Goal: Obtain resource: Obtain resource

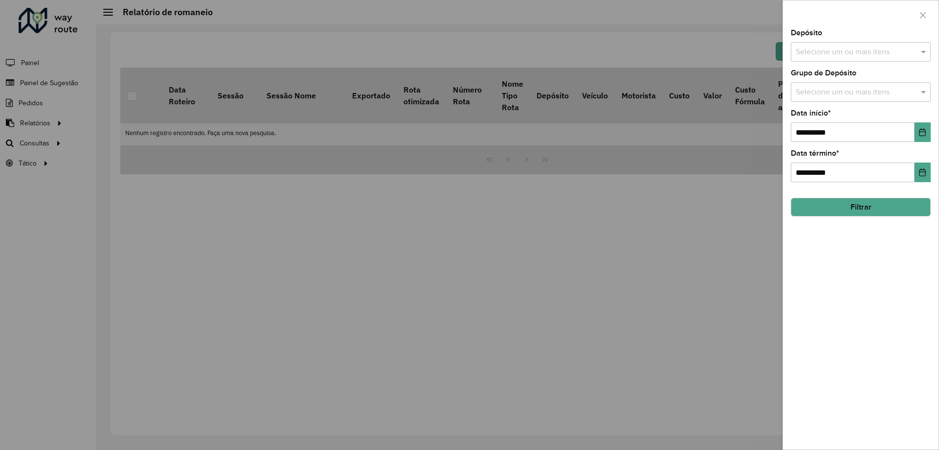
click at [38, 135] on div at bounding box center [469, 225] width 939 height 450
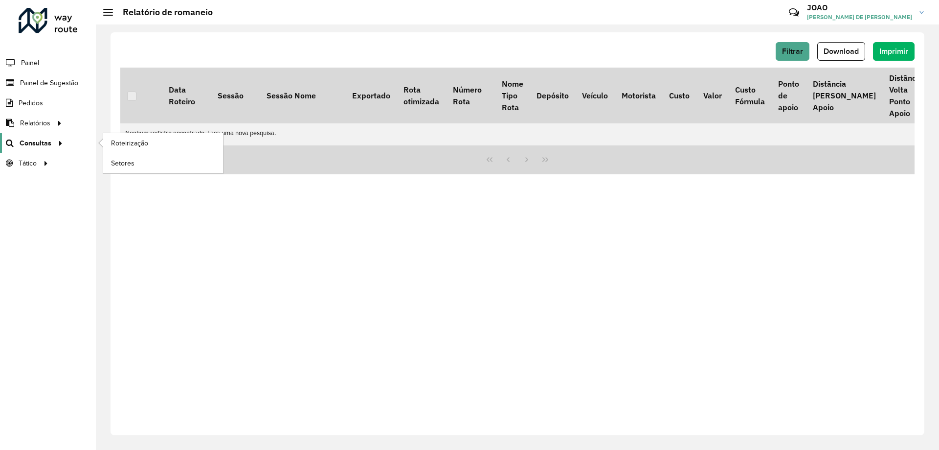
click at [48, 146] on span "Consultas" at bounding box center [36, 143] width 32 height 10
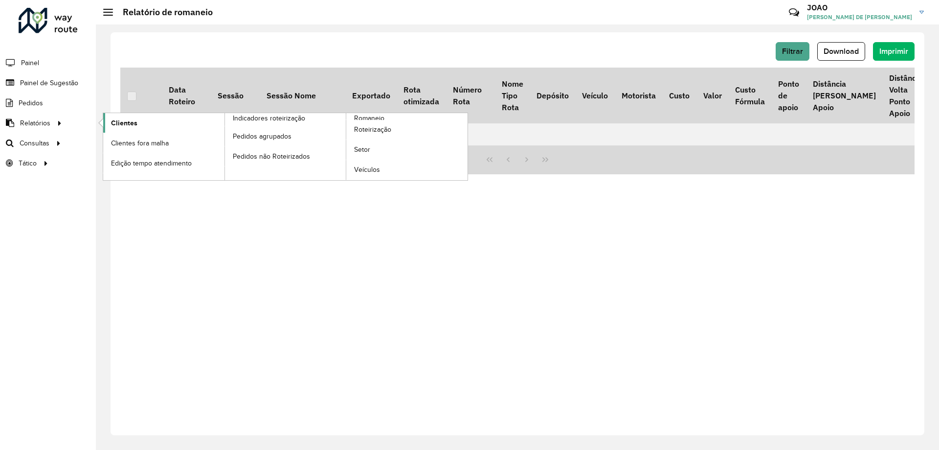
click at [118, 121] on span "Clientes" at bounding box center [124, 123] width 26 height 10
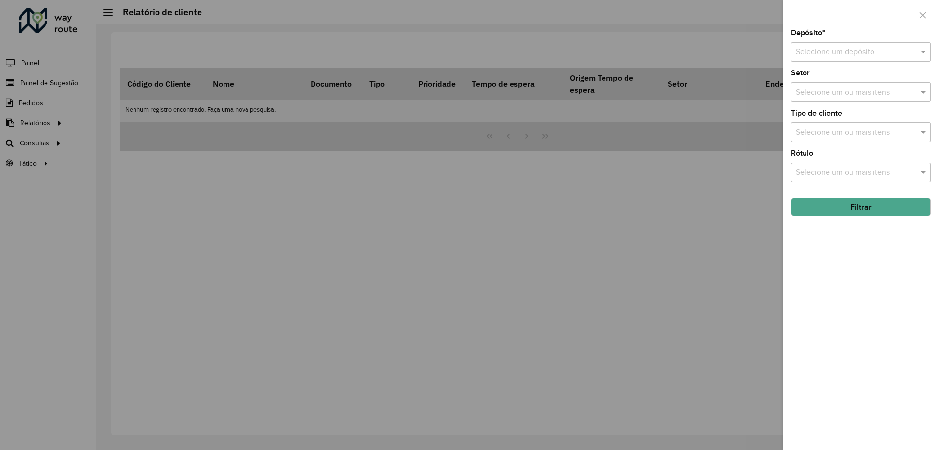
click at [854, 49] on input "text" at bounding box center [851, 52] width 111 height 12
click at [849, 79] on span "CDD Santa Luzia" at bounding box center [824, 80] width 57 height 8
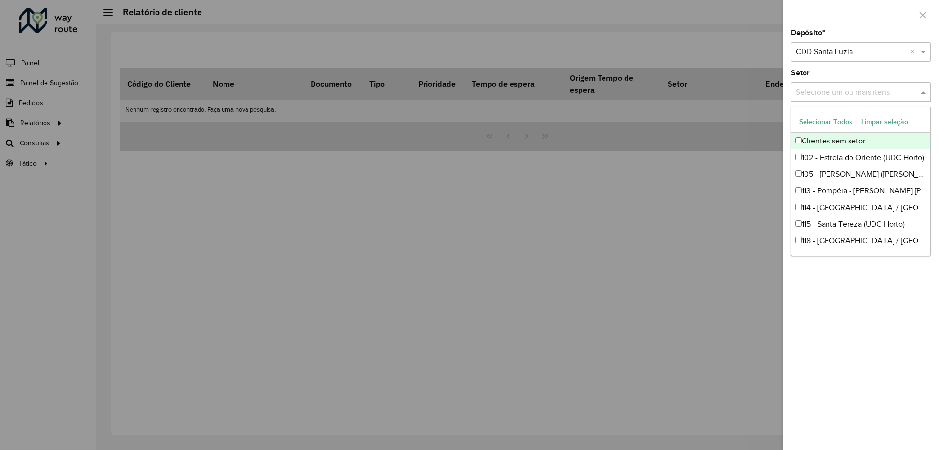
click at [890, 97] on input "text" at bounding box center [856, 93] width 125 height 12
click at [889, 332] on div "Depósito * Selecione um depósito × CDD Santa Luzia × Setor Selecione um ou mais…" at bounding box center [861, 239] width 156 height 420
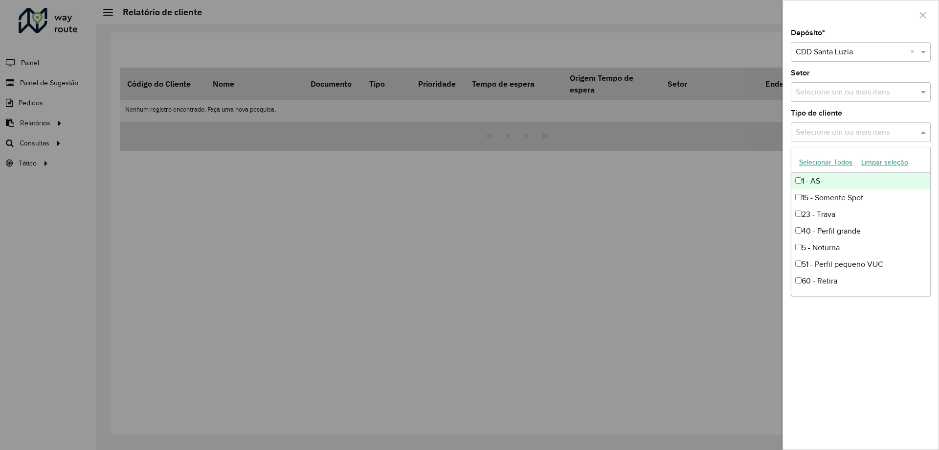
click at [892, 127] on input "text" at bounding box center [856, 133] width 125 height 12
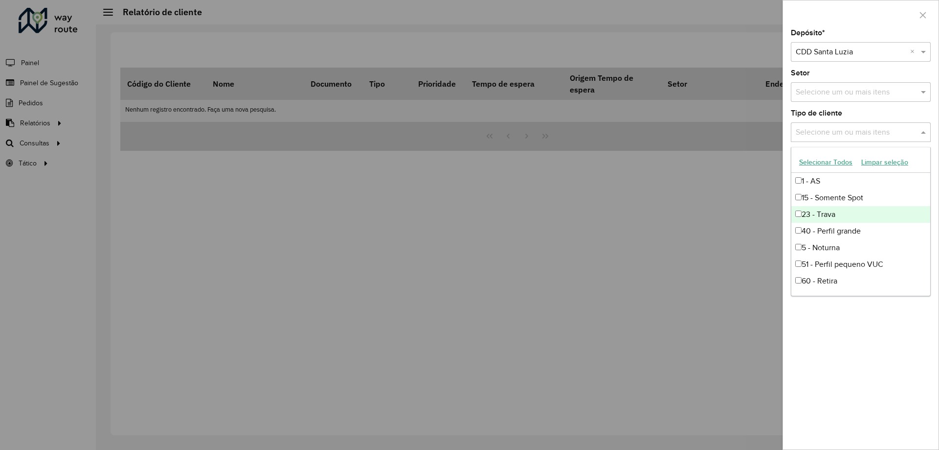
click at [833, 215] on div "23 - Trava" at bounding box center [861, 214] width 139 height 17
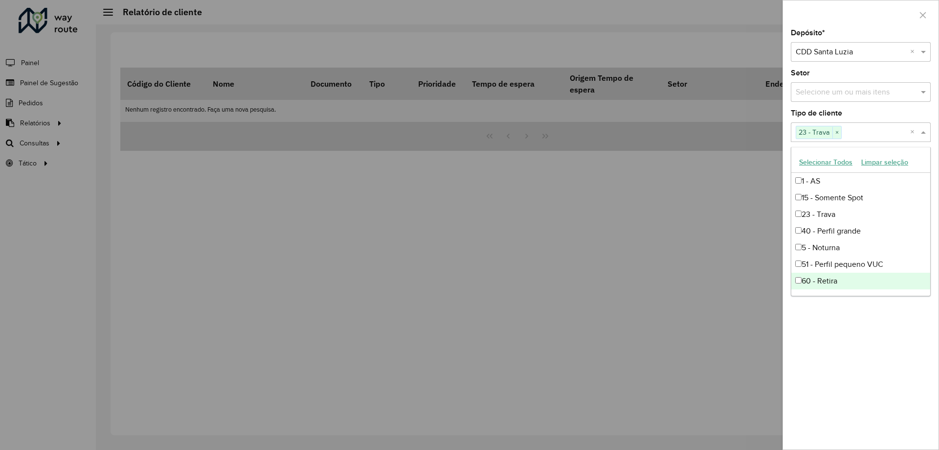
click at [839, 355] on div "Depósito * Selecione um depósito × CDD Santa Luzia × Setor Selecione um ou mais…" at bounding box center [861, 239] width 156 height 420
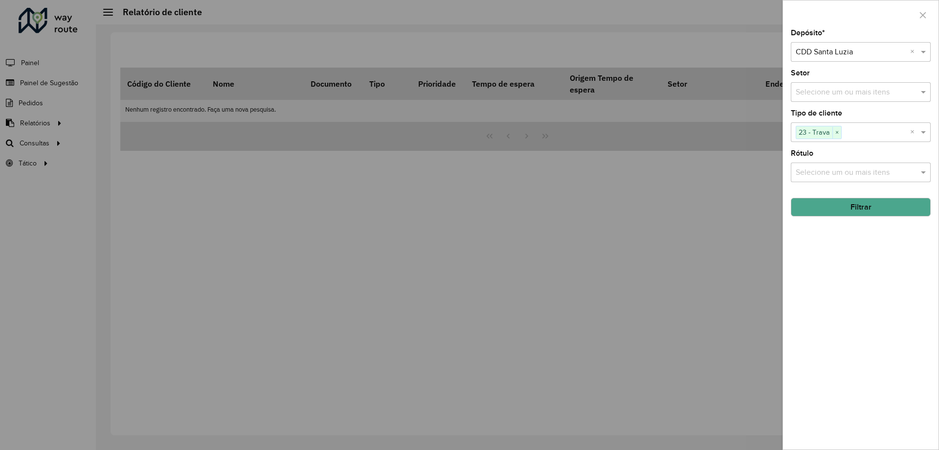
click at [855, 208] on button "Filtrar" at bounding box center [861, 207] width 140 height 19
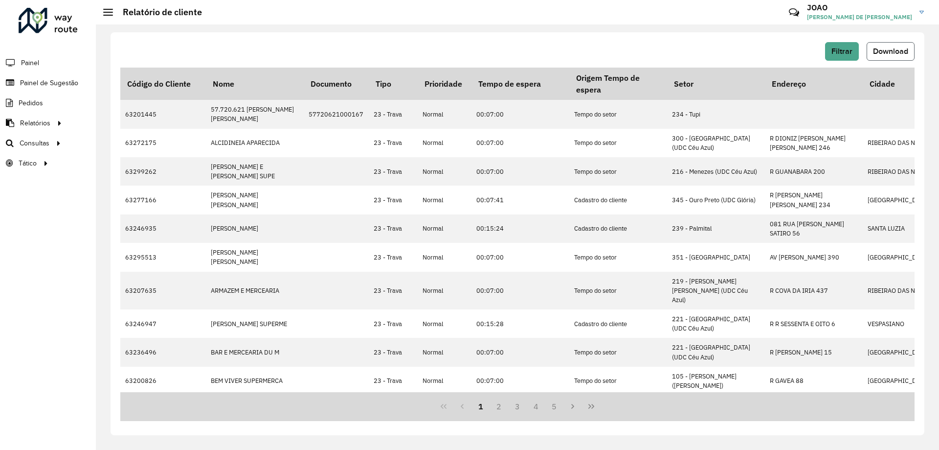
click at [894, 52] on span "Download" at bounding box center [890, 51] width 35 height 8
